Goal: Task Accomplishment & Management: Manage account settings

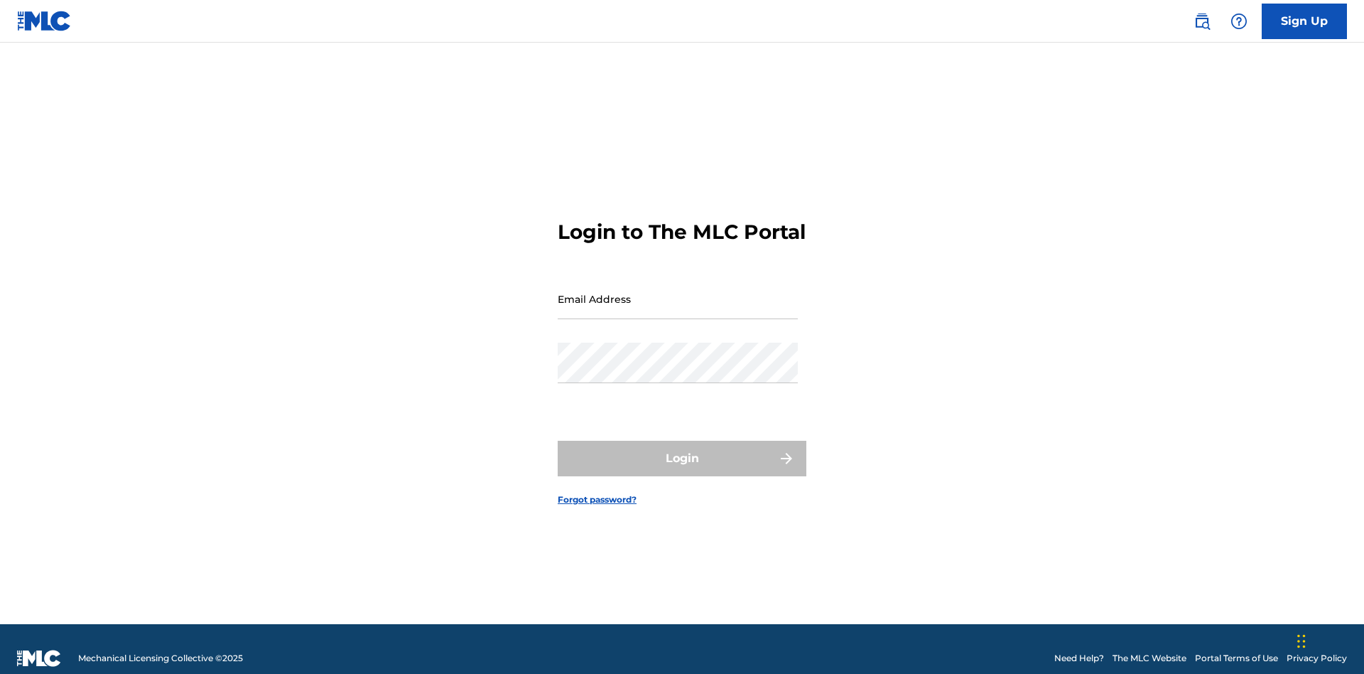
scroll to position [18, 0]
click at [678, 292] on input "Email Address" at bounding box center [678, 299] width 240 height 40
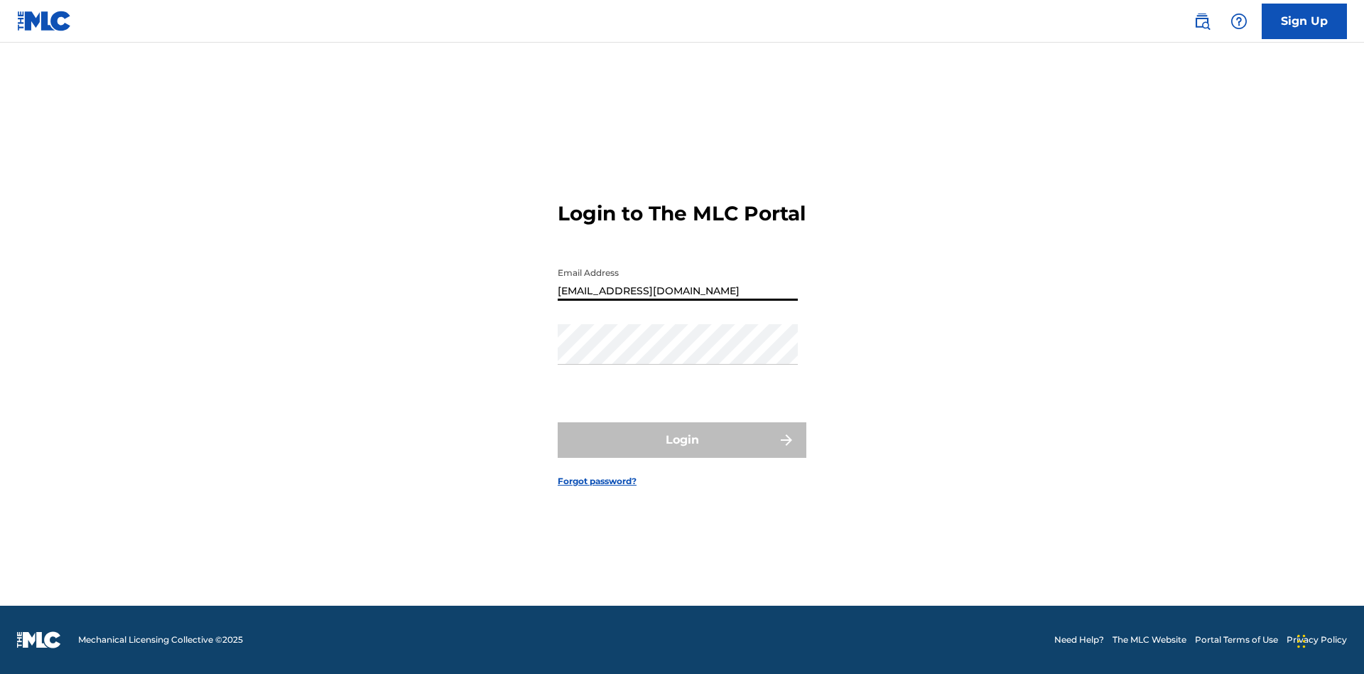
scroll to position [0, 33]
type input "[EMAIL_ADDRESS][DOMAIN_NAME]"
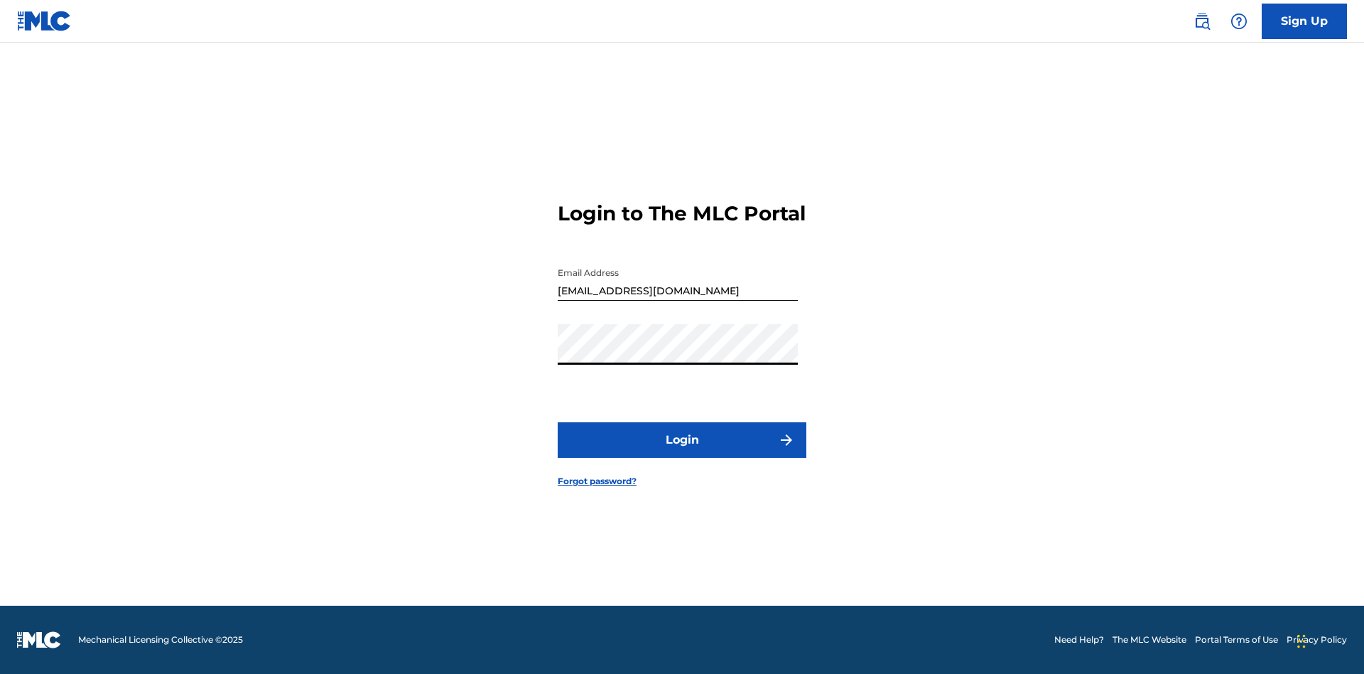
click at [682, 452] on button "Login" at bounding box center [682, 440] width 249 height 36
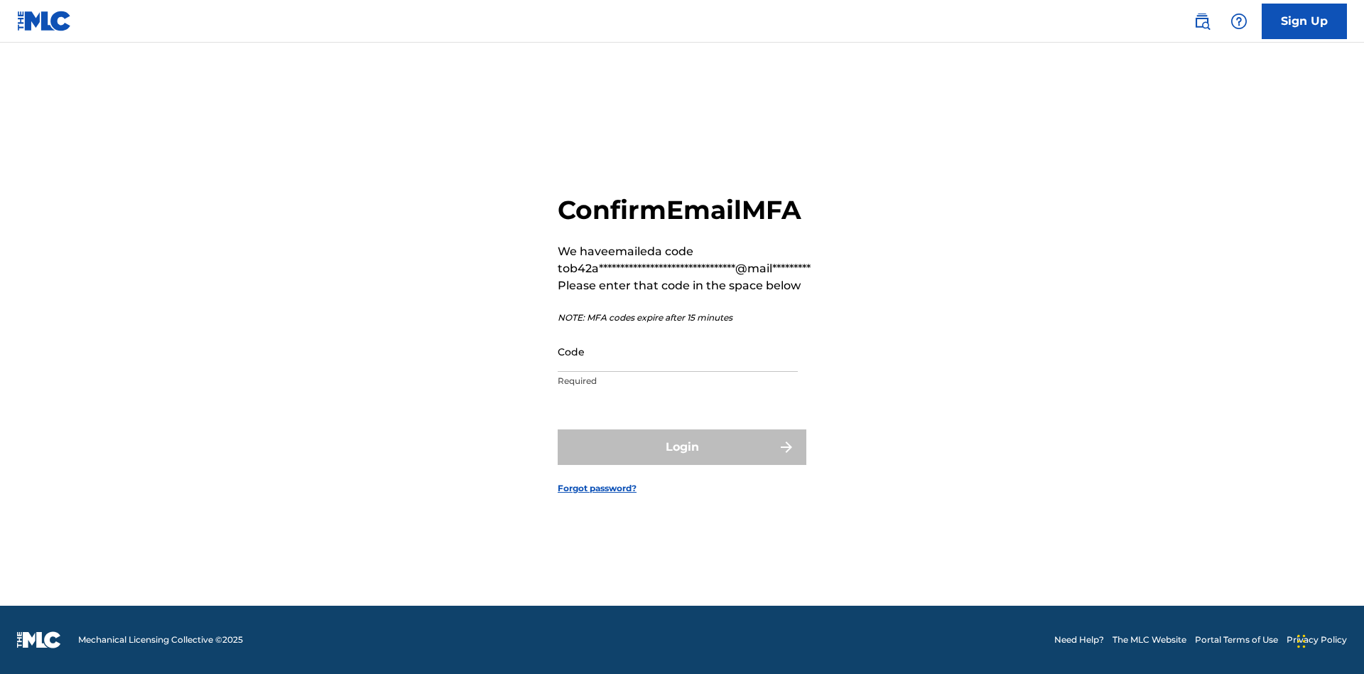
click at [678, 351] on input "Code" at bounding box center [678, 351] width 240 height 40
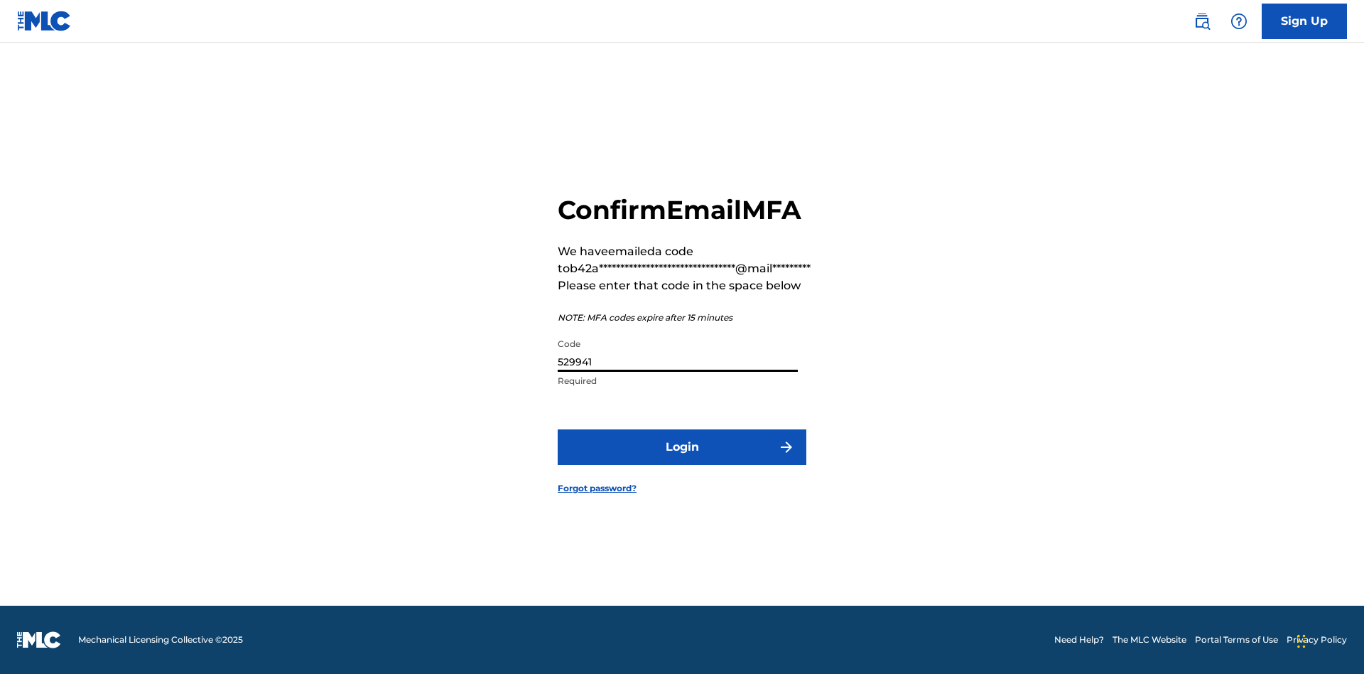
type input "529941"
click at [682, 446] on button "Login" at bounding box center [682, 447] width 249 height 36
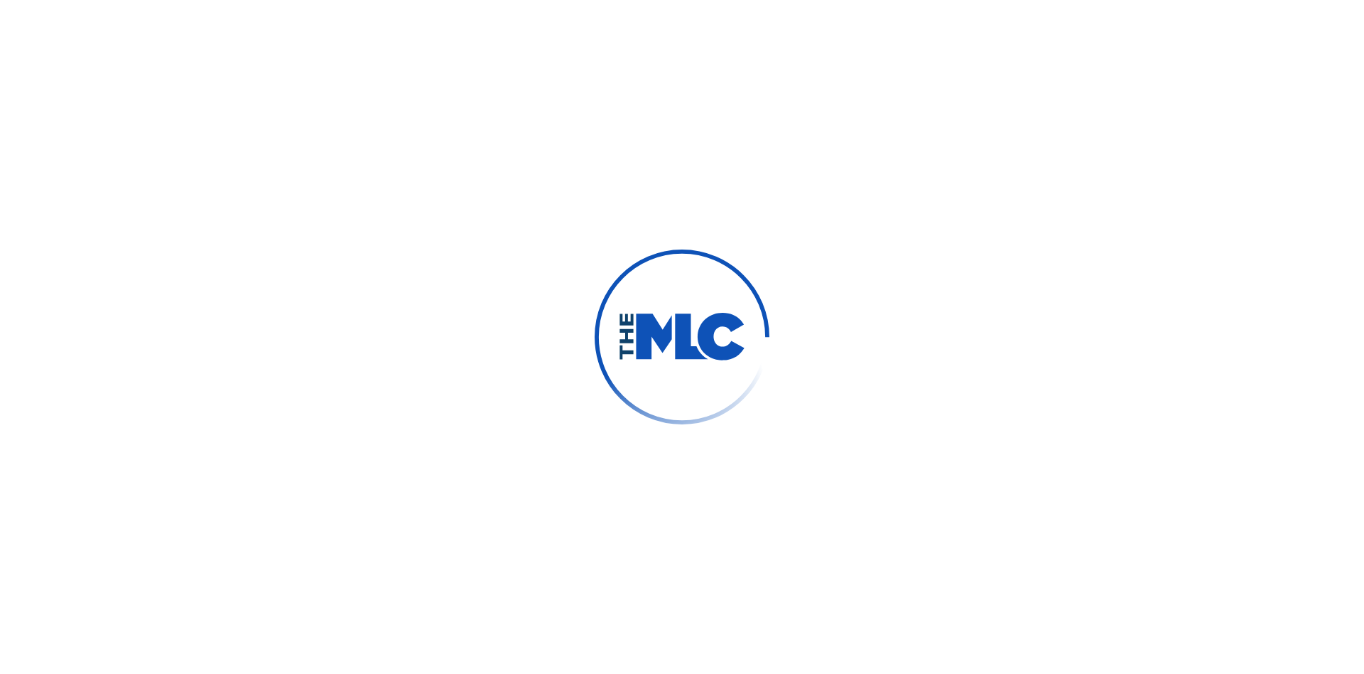
scroll to position [0, 0]
